Goal: Check status: Check status

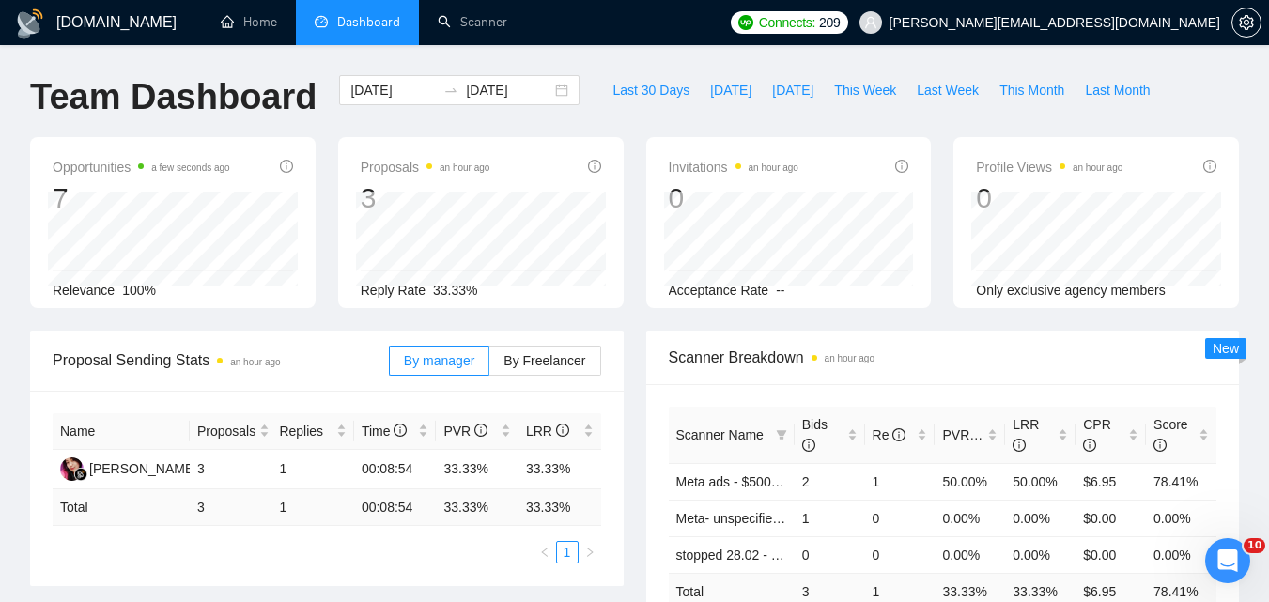
click at [627, 409] on div "Proposal Sending Stats an hour ago By manager By Freelancer Name Proposals Repl…" at bounding box center [327, 458] width 616 height 255
click at [399, 90] on input "[DATE]" at bounding box center [392, 90] width 85 height 21
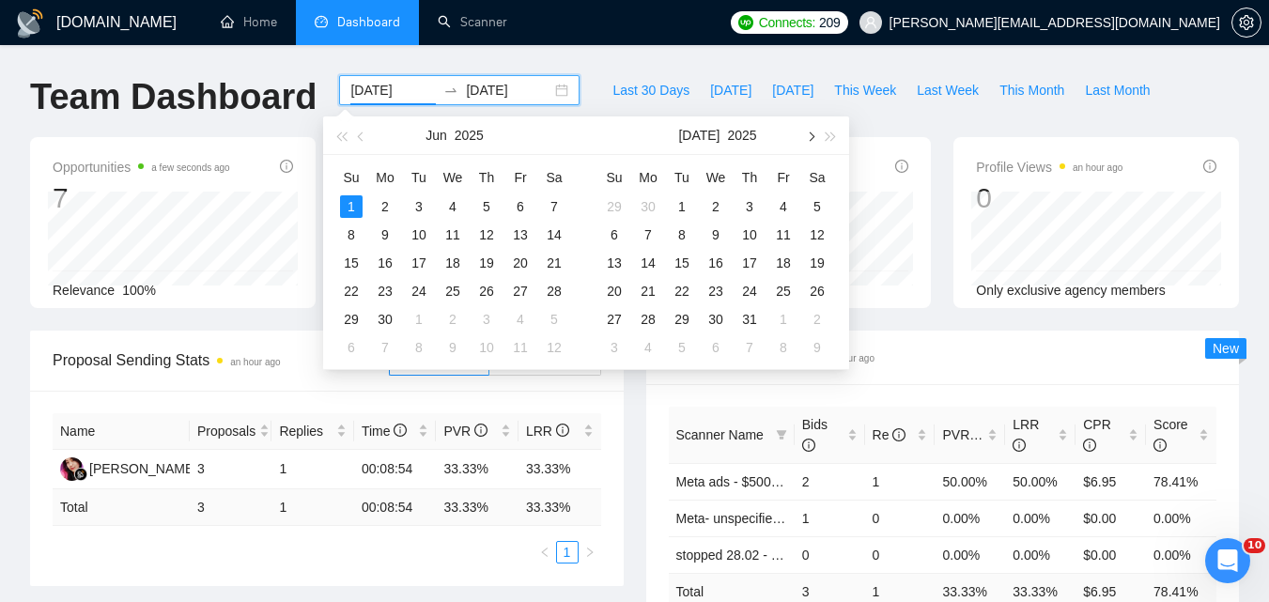
click at [812, 135] on span "button" at bounding box center [809, 135] width 9 height 9
type input "[DATE]"
click at [676, 318] on div "26" at bounding box center [682, 319] width 23 height 23
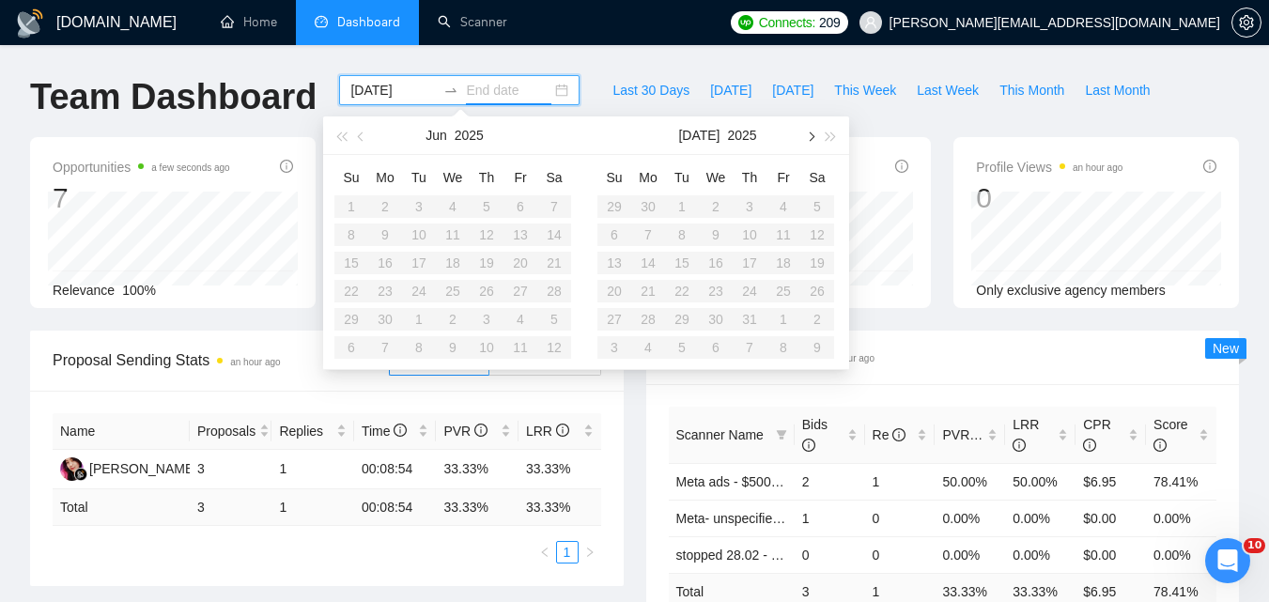
click at [813, 131] on button "button" at bounding box center [809, 135] width 21 height 38
type input "[DATE]"
click at [688, 318] on div "26" at bounding box center [682, 319] width 23 height 23
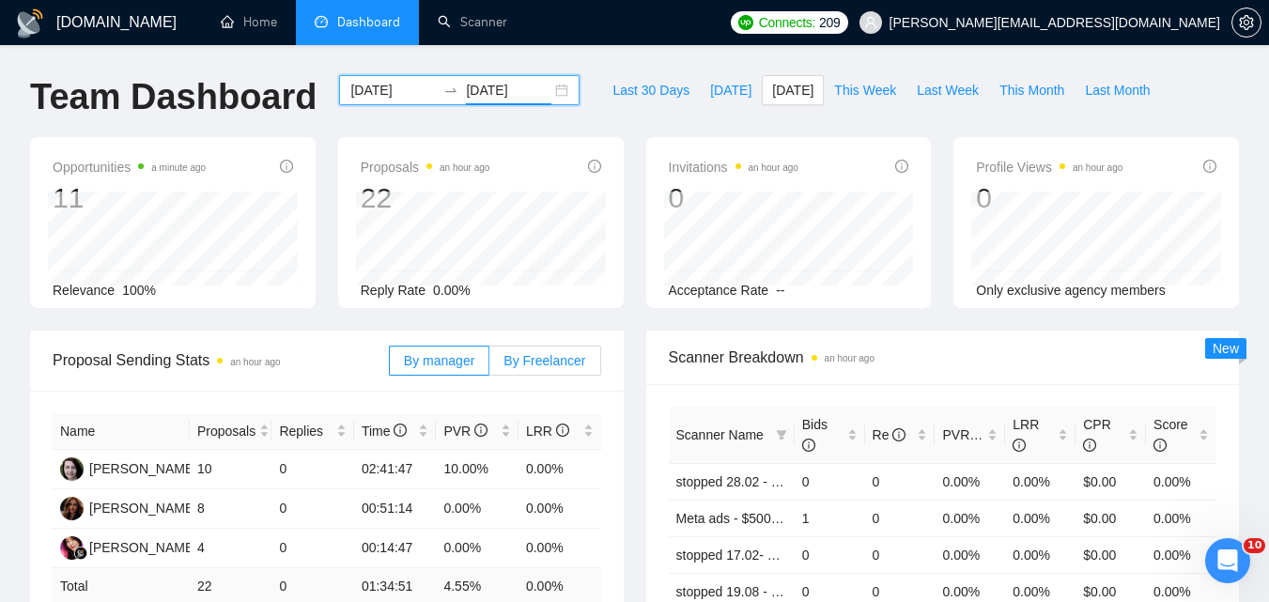
click at [548, 355] on span "By Freelancer" at bounding box center [544, 360] width 82 height 15
click at [489, 365] on input "By Freelancer" at bounding box center [489, 365] width 0 height 0
